Goal: Communication & Community: Answer question/provide support

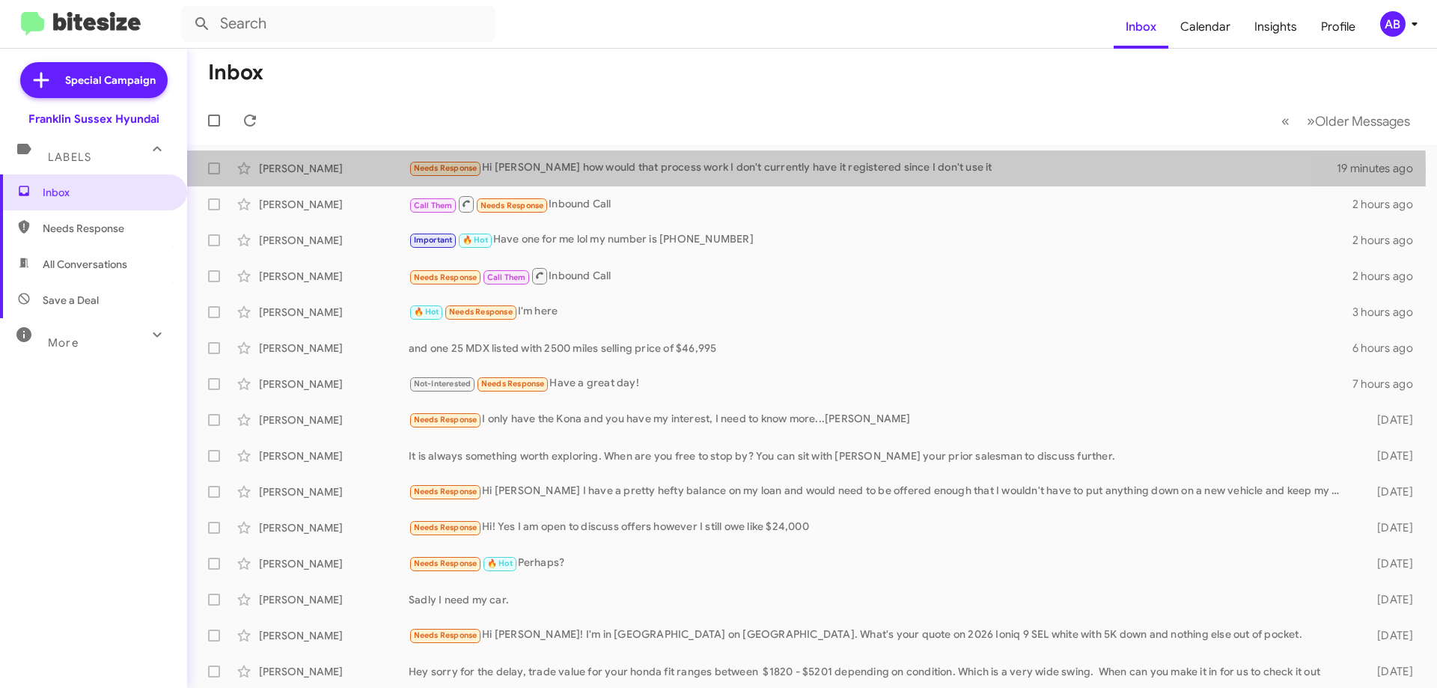
click at [608, 172] on div "Needs Response Hi [PERSON_NAME] how would that process work I don't currently h…" at bounding box center [873, 167] width 928 height 17
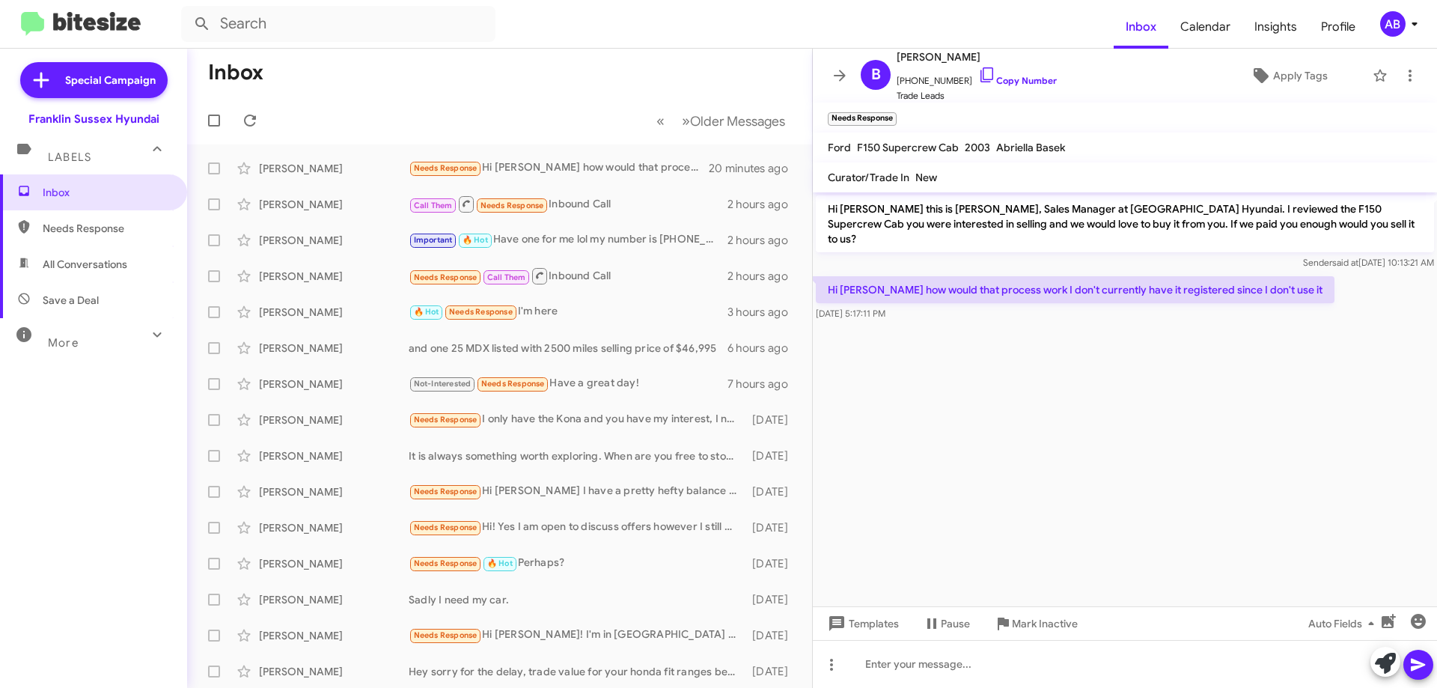
click at [1014, 79] on link "Copy Number" at bounding box center [1017, 80] width 79 height 11
click at [840, 78] on icon at bounding box center [840, 76] width 18 height 18
